Goal: Task Accomplishment & Management: Manage account settings

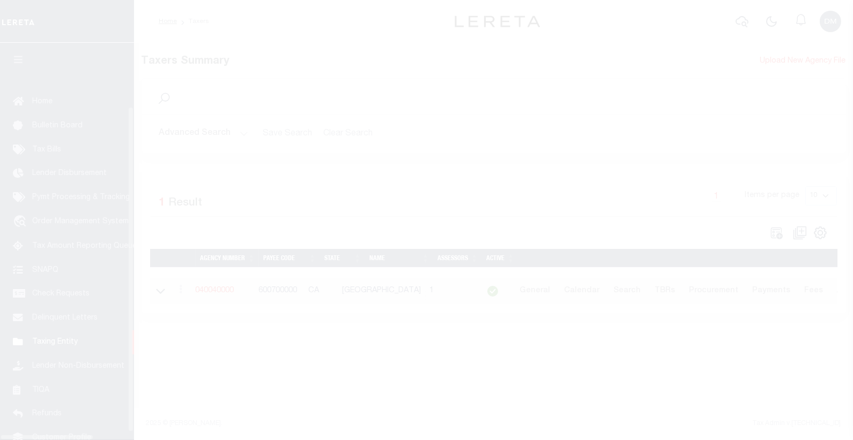
scroll to position [67, 0]
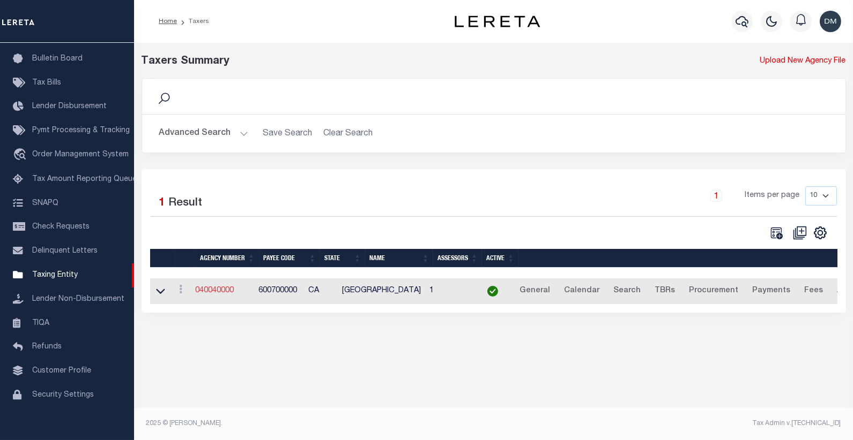
click at [215, 289] on link "040040000" at bounding box center [215, 291] width 39 height 8
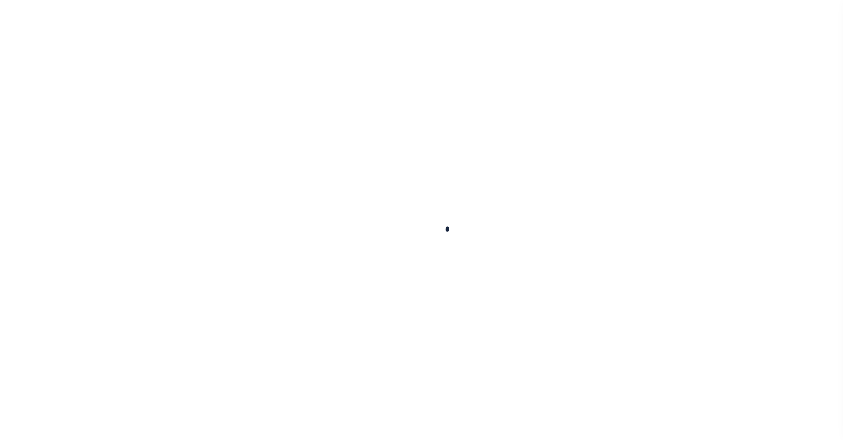
select select
checkbox input "false"
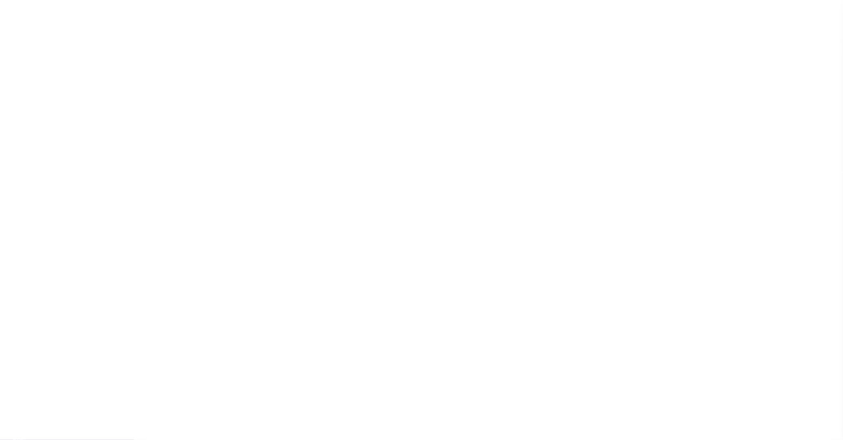
checkbox input "false"
type input "600700000"
